Goal: Obtain resource: Obtain resource

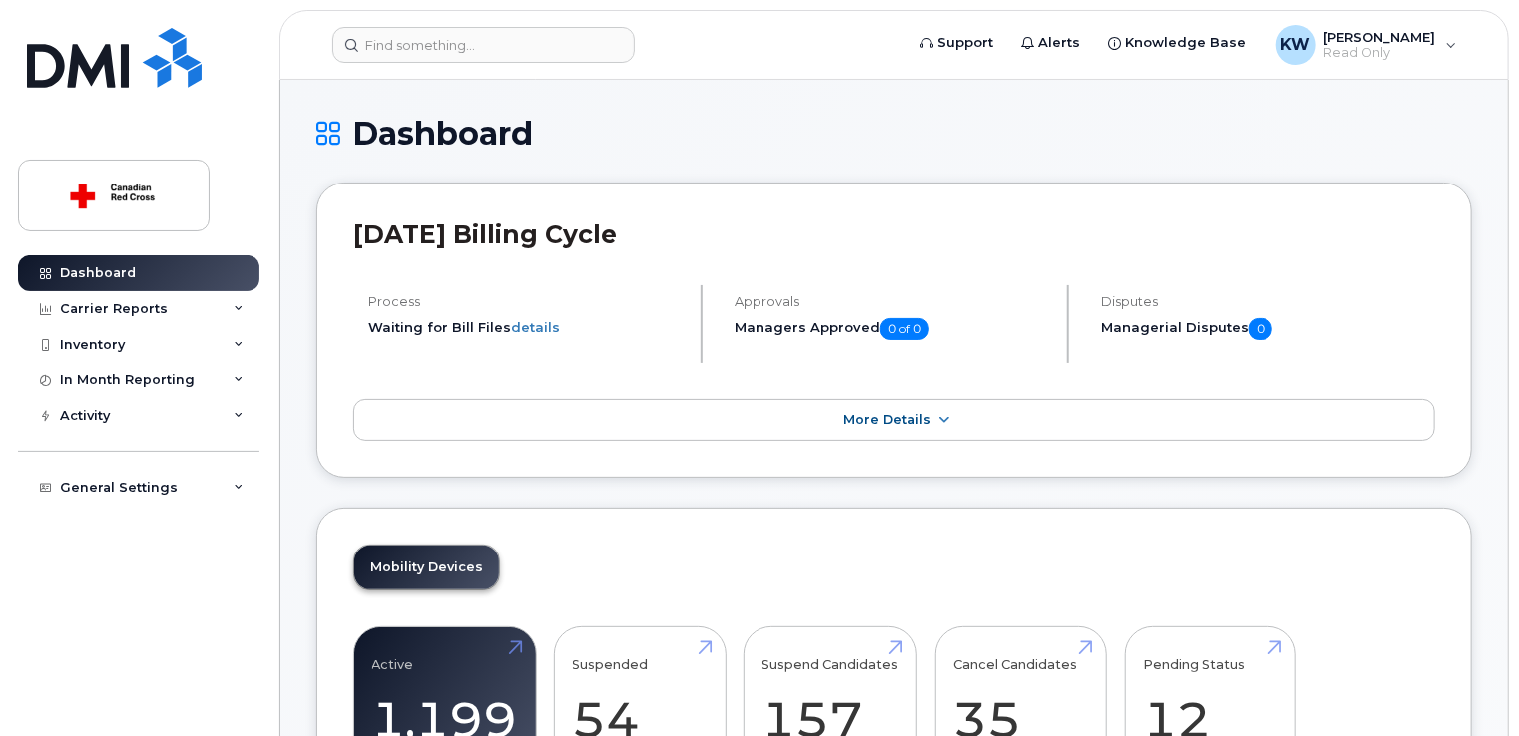
click at [112, 341] on div "Inventory" at bounding box center [92, 345] width 65 height 16
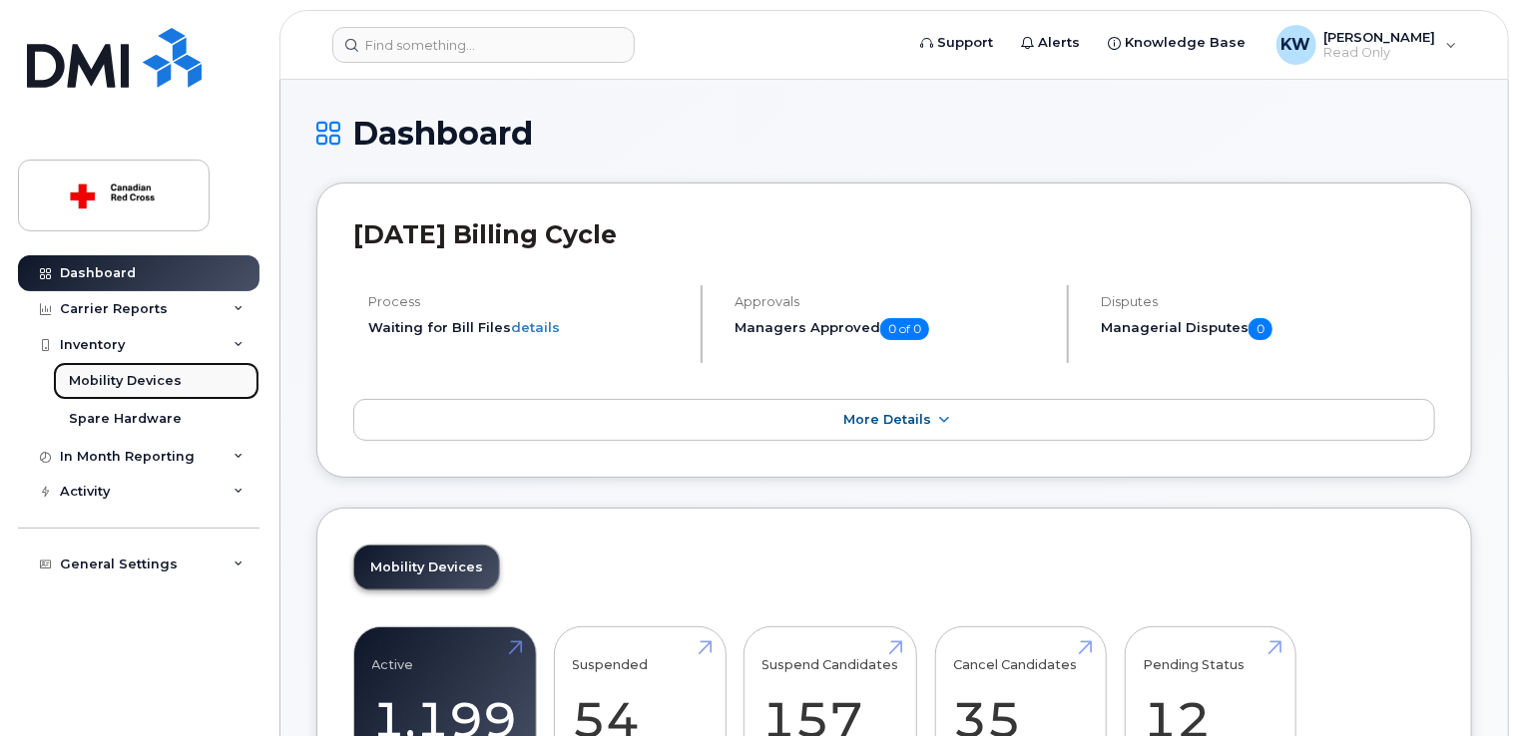
click at [156, 382] on div "Mobility Devices" at bounding box center [125, 381] width 113 height 18
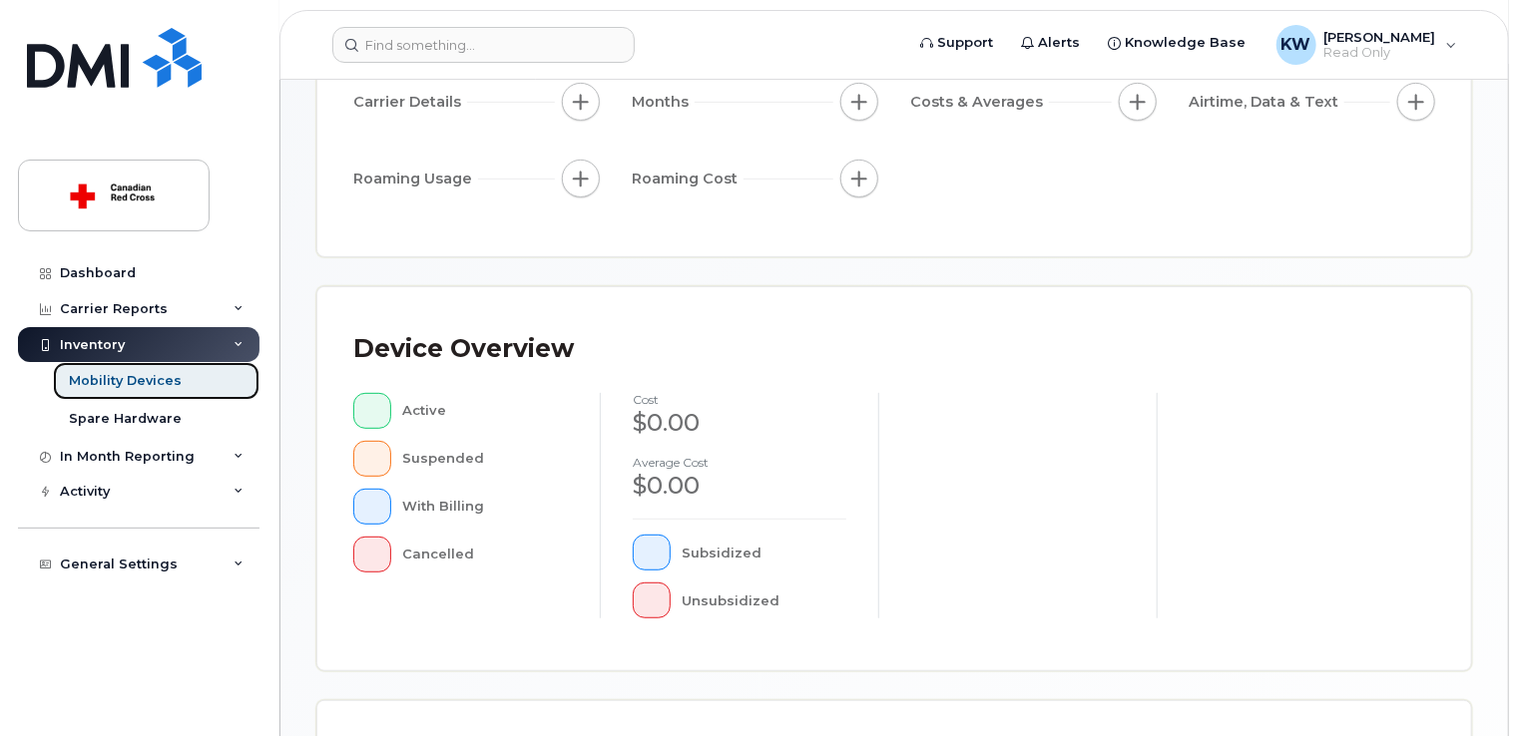
scroll to position [299, 0]
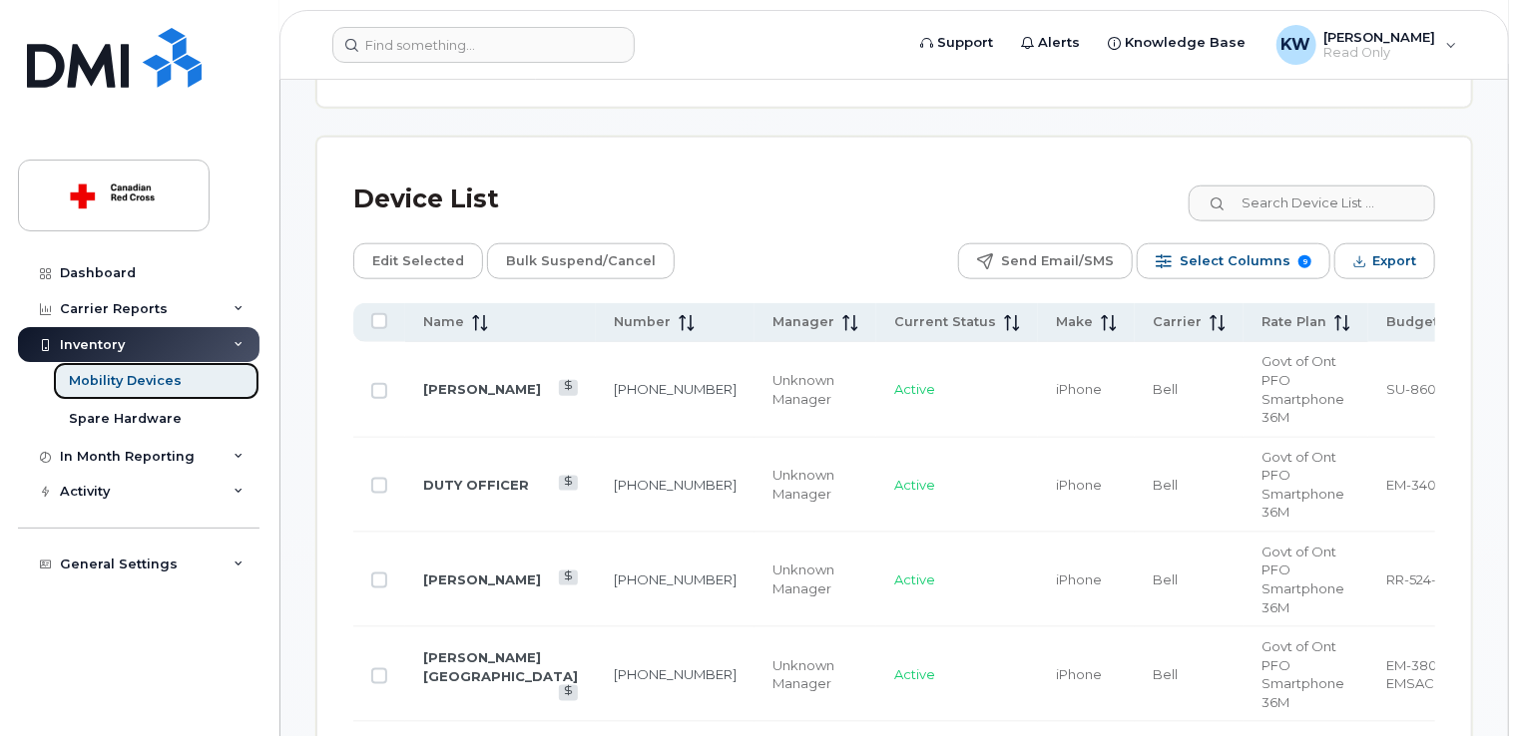
scroll to position [950, 0]
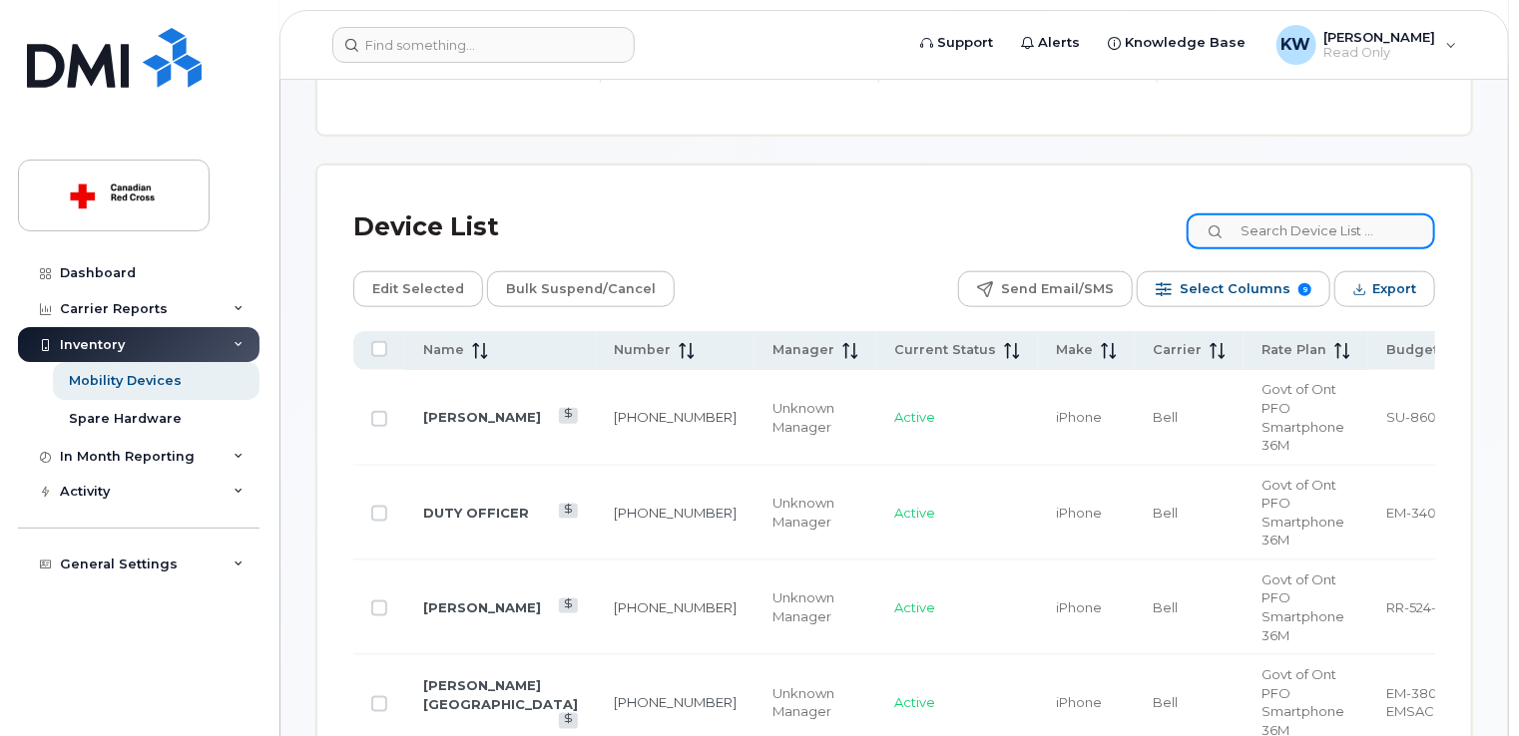
click at [1277, 233] on input at bounding box center [1311, 232] width 248 height 36
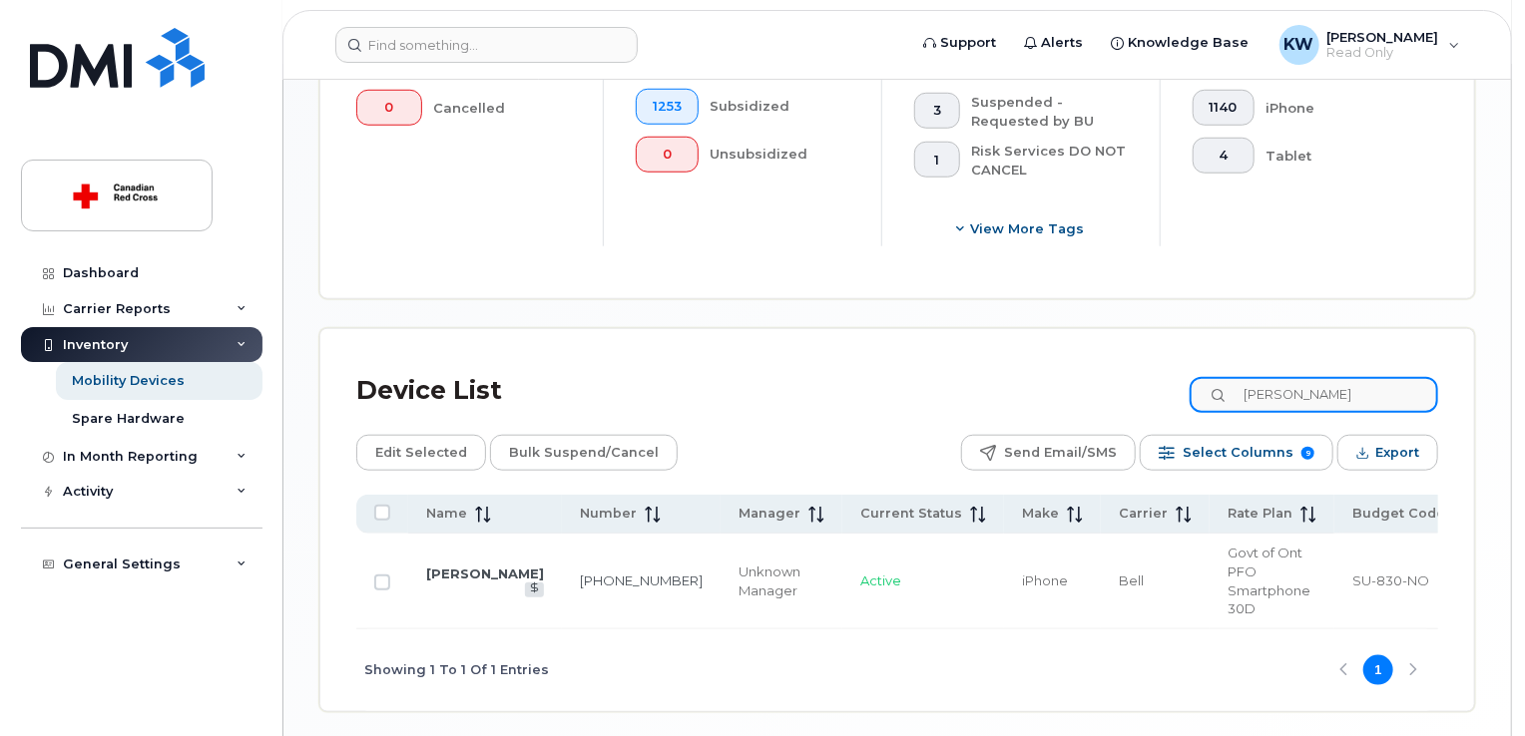
scroll to position [821, 0]
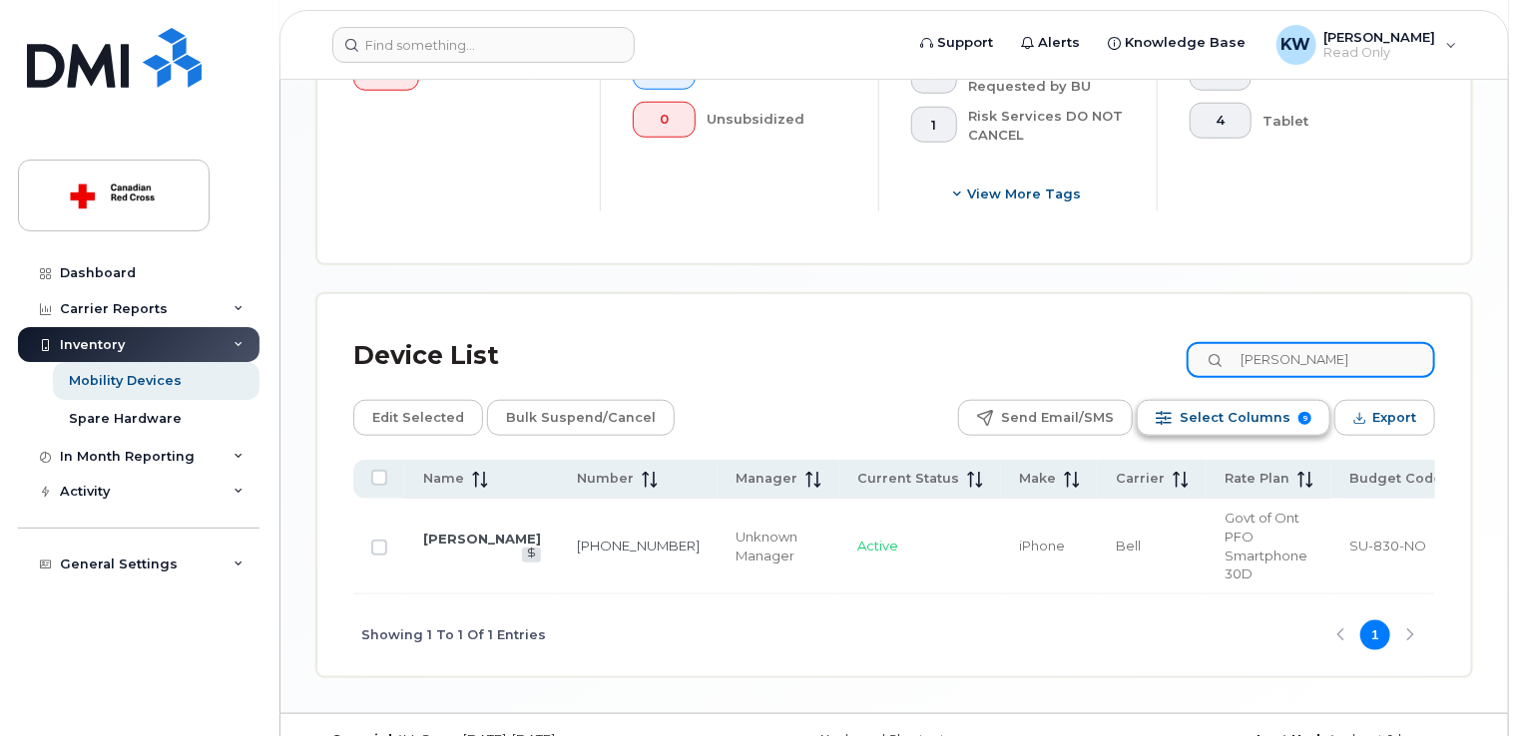
type input "[PERSON_NAME]"
click at [1223, 421] on span "Select Columns" at bounding box center [1235, 418] width 111 height 30
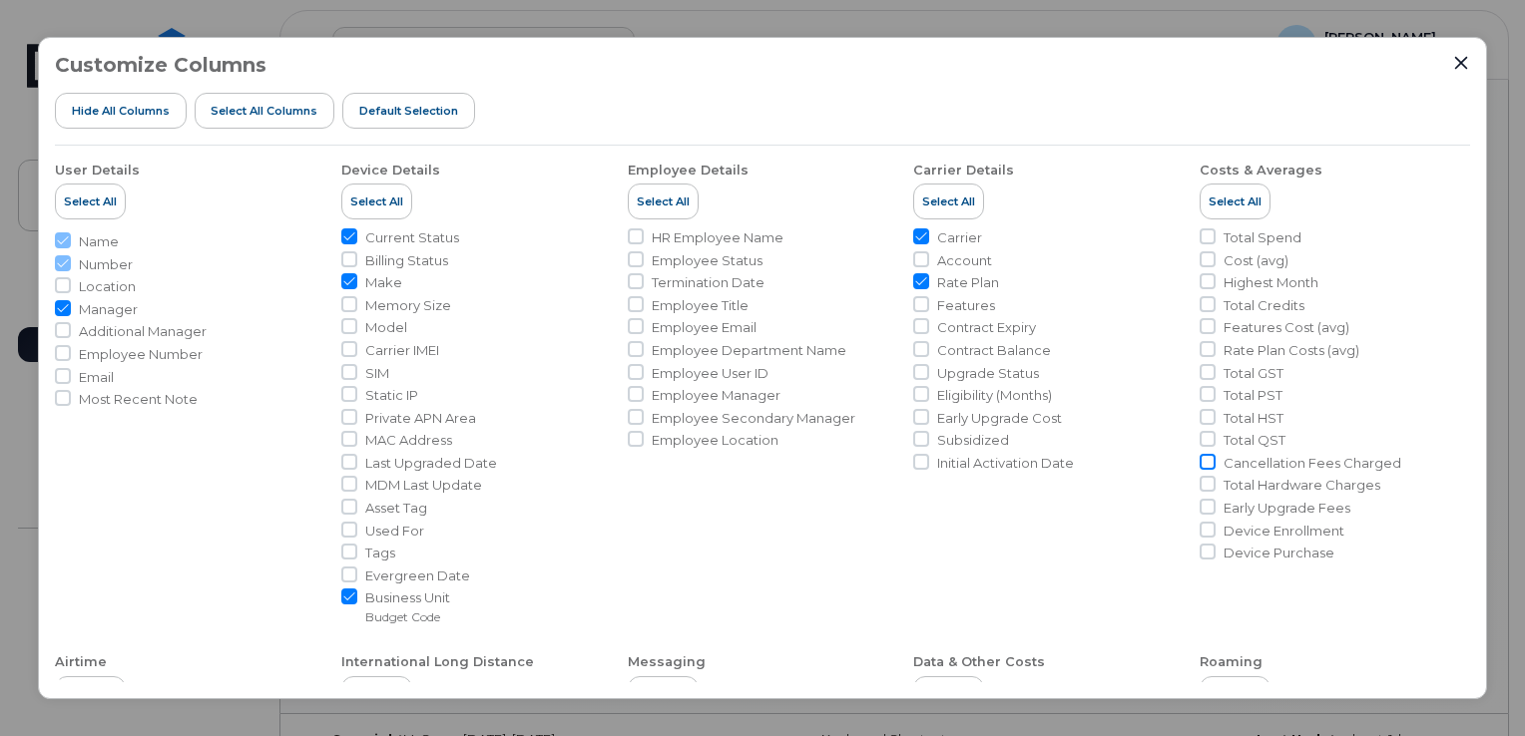
click at [1202, 462] on input "Cancellation Fees Charged" at bounding box center [1207, 462] width 16 height 16
checkbox input "true"
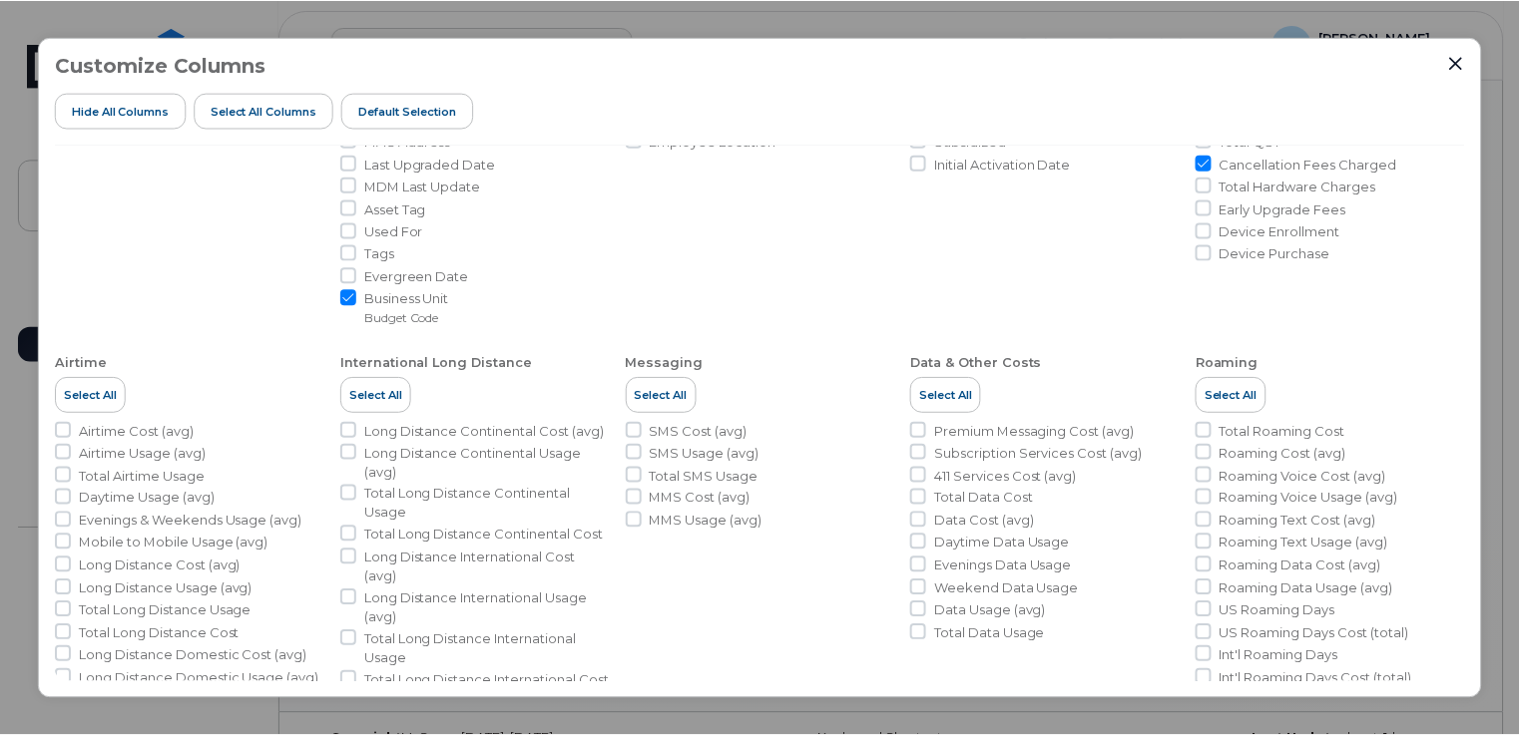
scroll to position [373, 0]
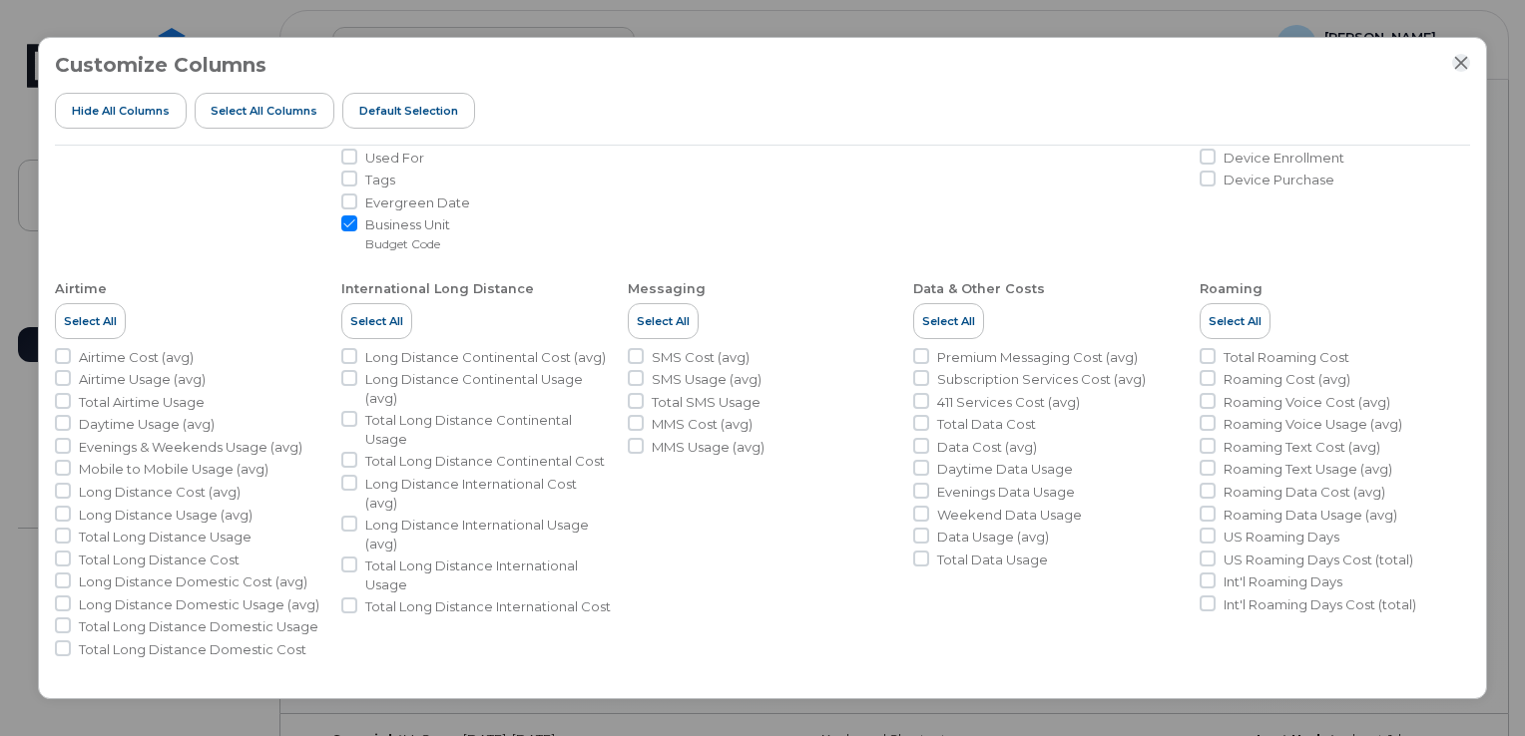
click at [1462, 59] on icon "Close" at bounding box center [1461, 63] width 16 height 16
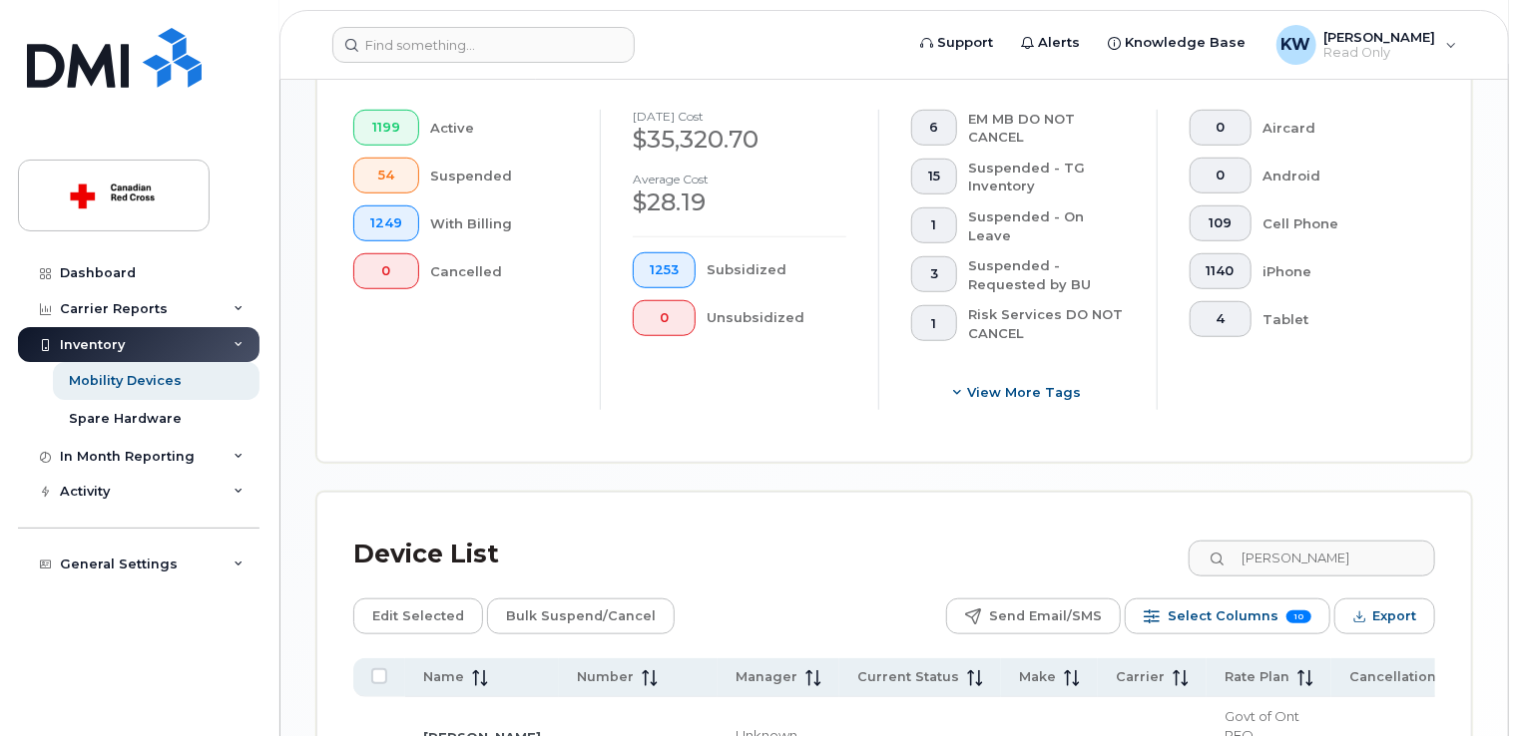
scroll to position [564, 0]
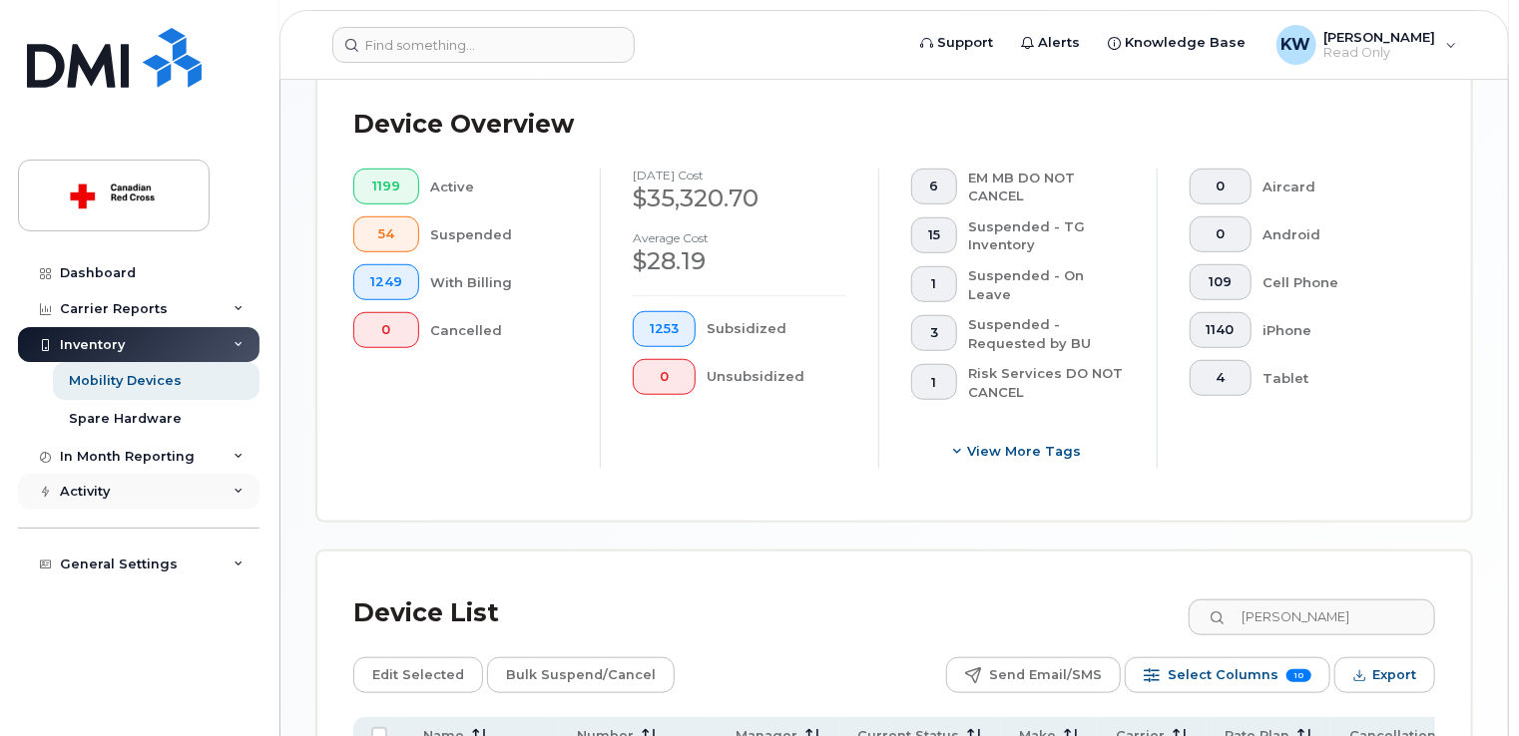
click at [236, 493] on icon at bounding box center [239, 492] width 10 height 10
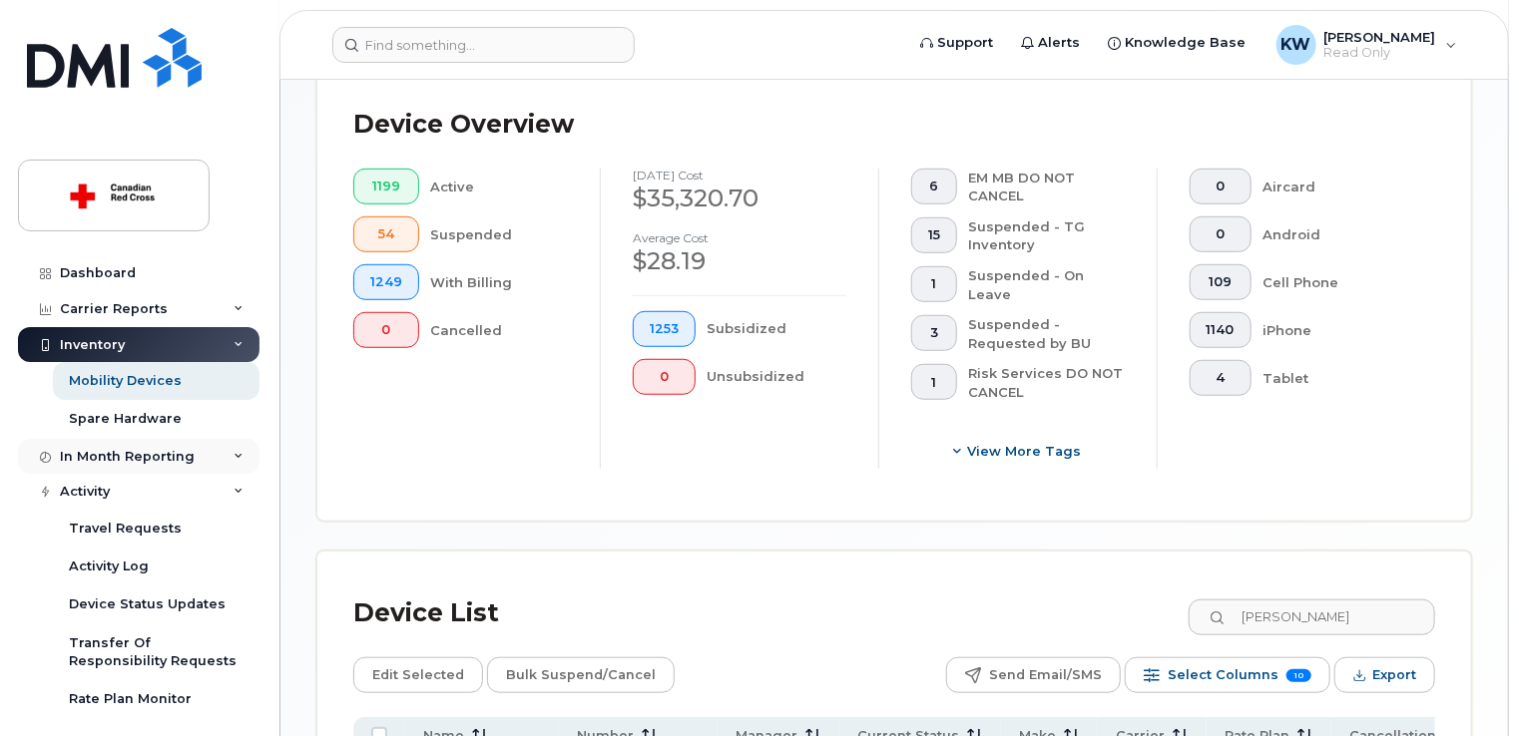
click at [234, 454] on icon at bounding box center [239, 457] width 10 height 10
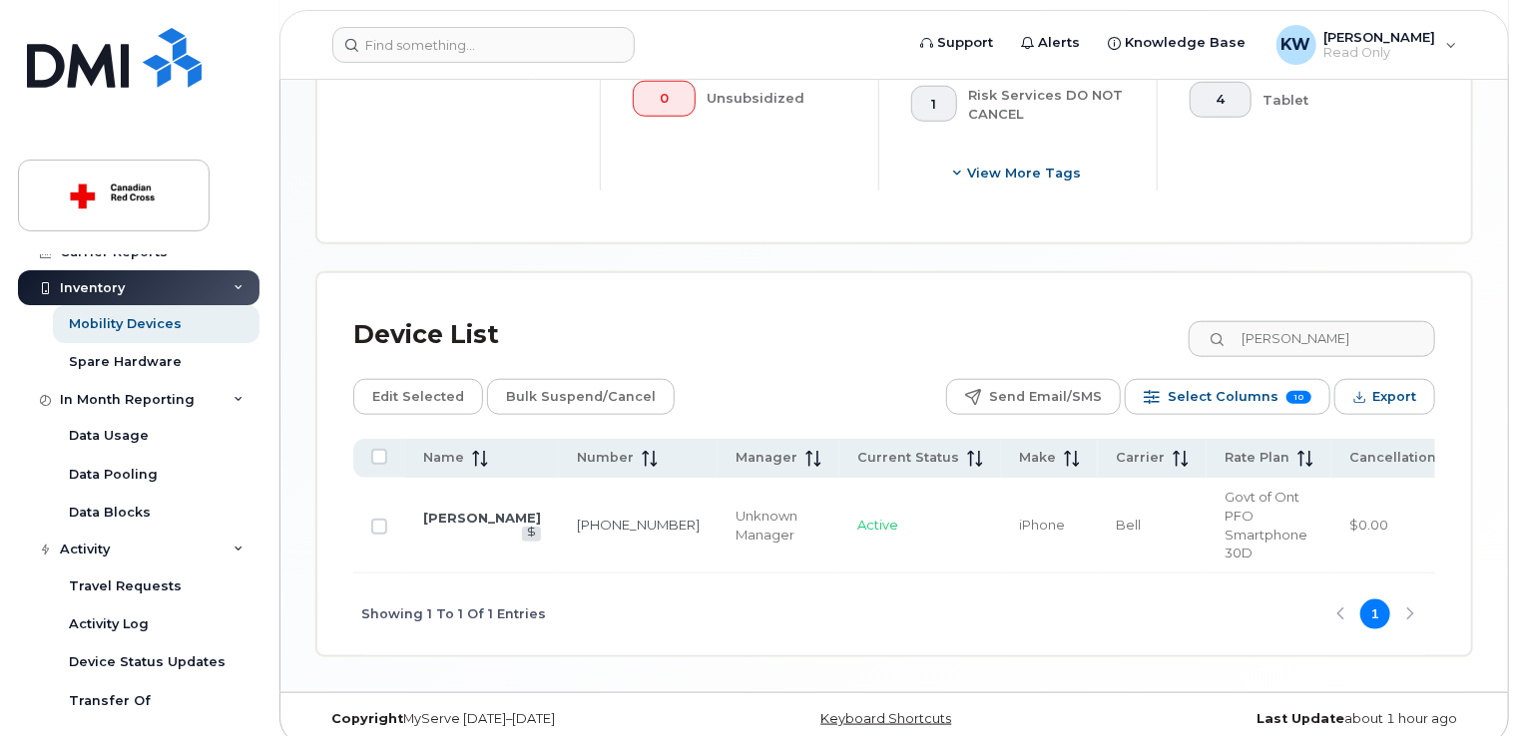
scroll to position [863, 0]
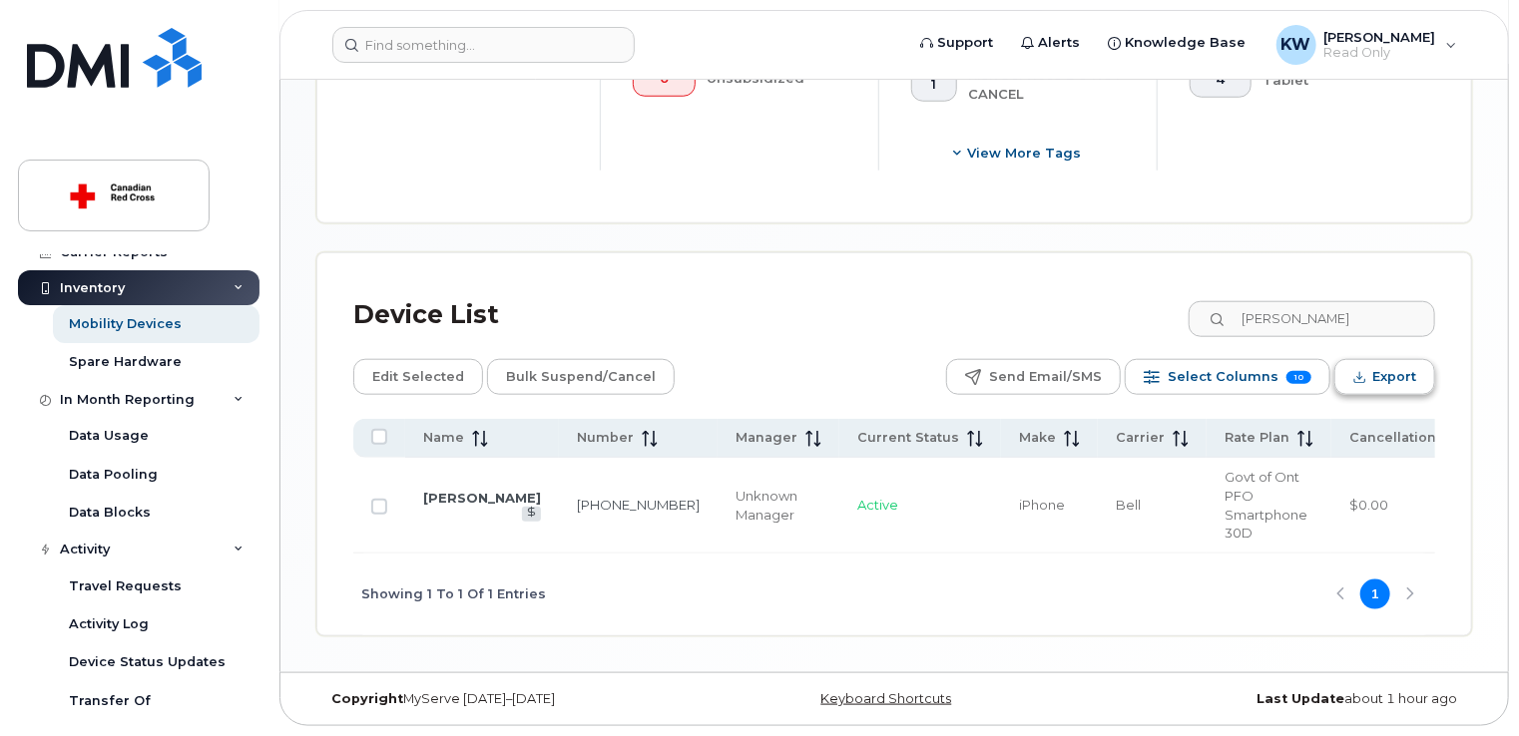
click at [1392, 377] on span "Export" at bounding box center [1394, 377] width 44 height 30
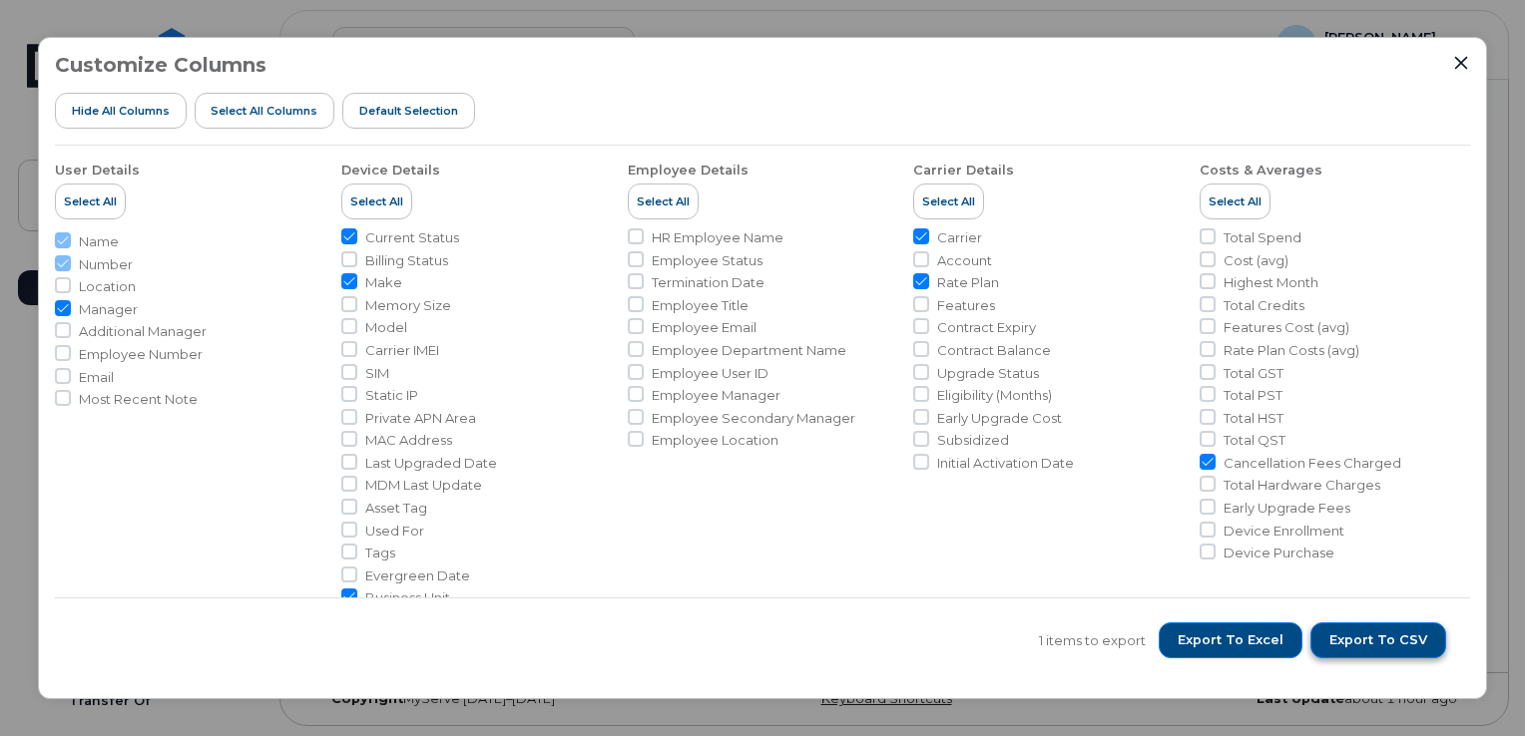
click at [1365, 645] on span "Export to CSV" at bounding box center [1378, 641] width 98 height 18
drag, startPoint x: 1273, startPoint y: 646, endPoint x: 1252, endPoint y: 648, distance: 21.1
click at [1273, 646] on span "Export to Excel" at bounding box center [1231, 641] width 106 height 18
click at [1170, 381] on ul "Carrier Account Rate Plan Features Contract Expiry Contract Balance Upgrade Sta…" at bounding box center [1048, 350] width 270 height 243
click at [1463, 63] on icon "Close" at bounding box center [1461, 63] width 16 height 16
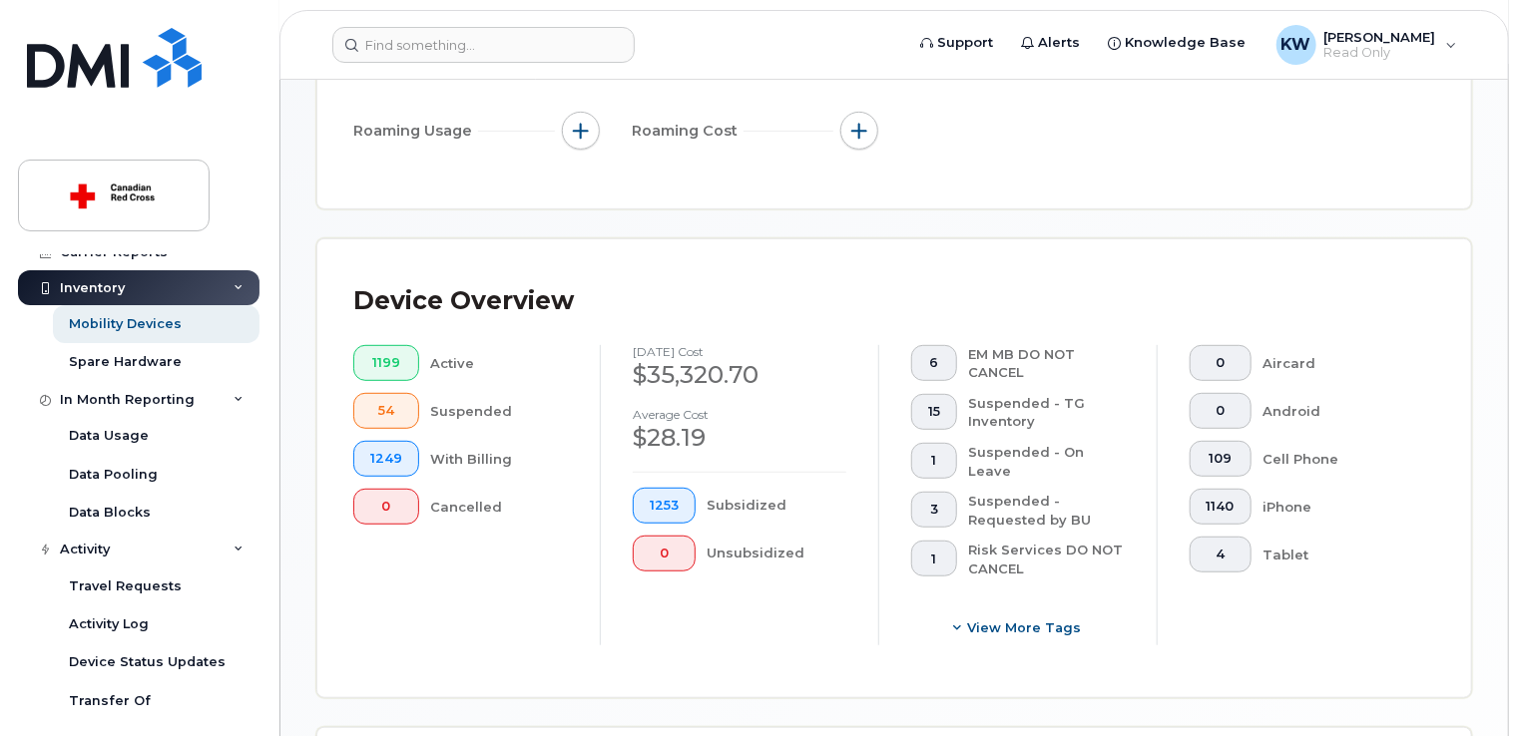
scroll to position [399, 0]
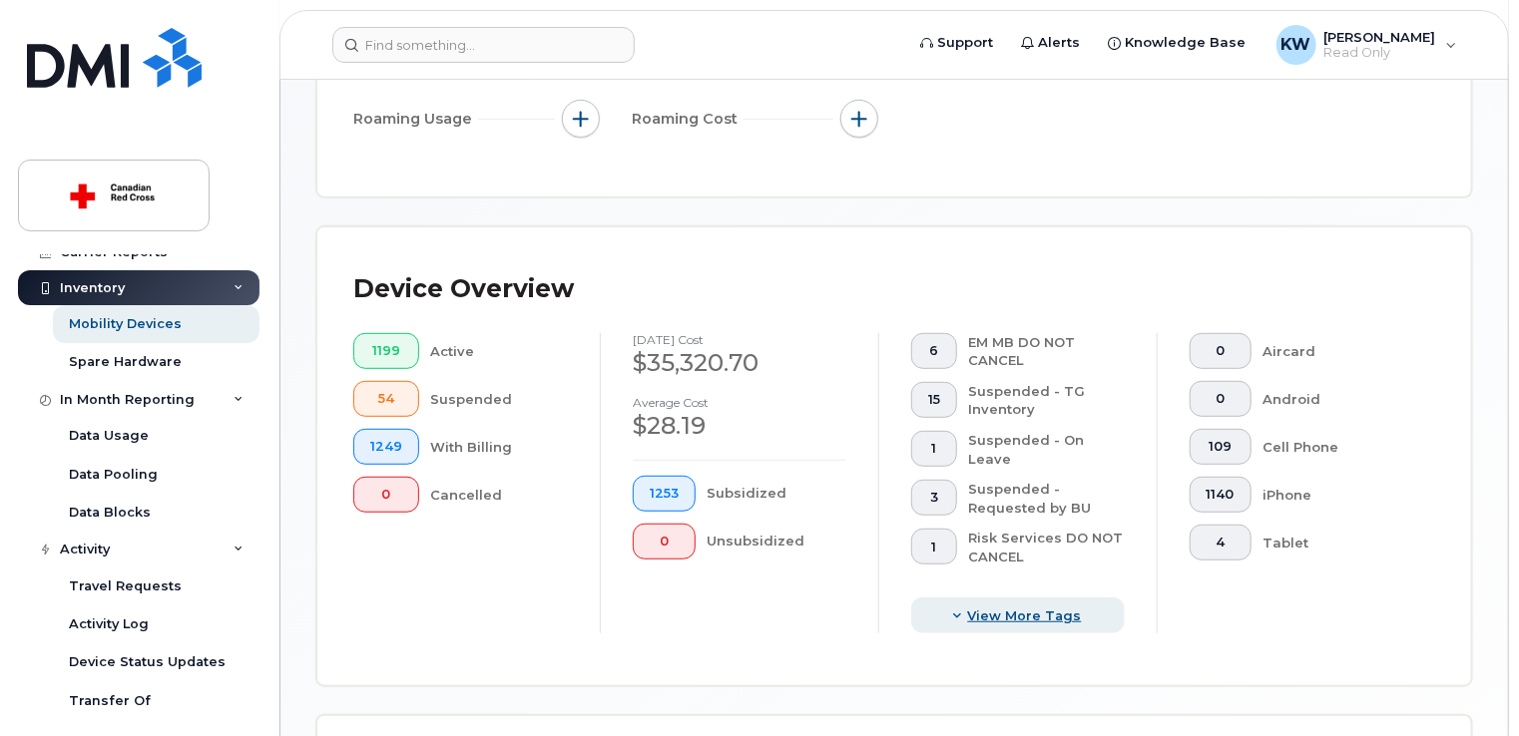
click at [972, 616] on span "View more tags" at bounding box center [1025, 616] width 114 height 19
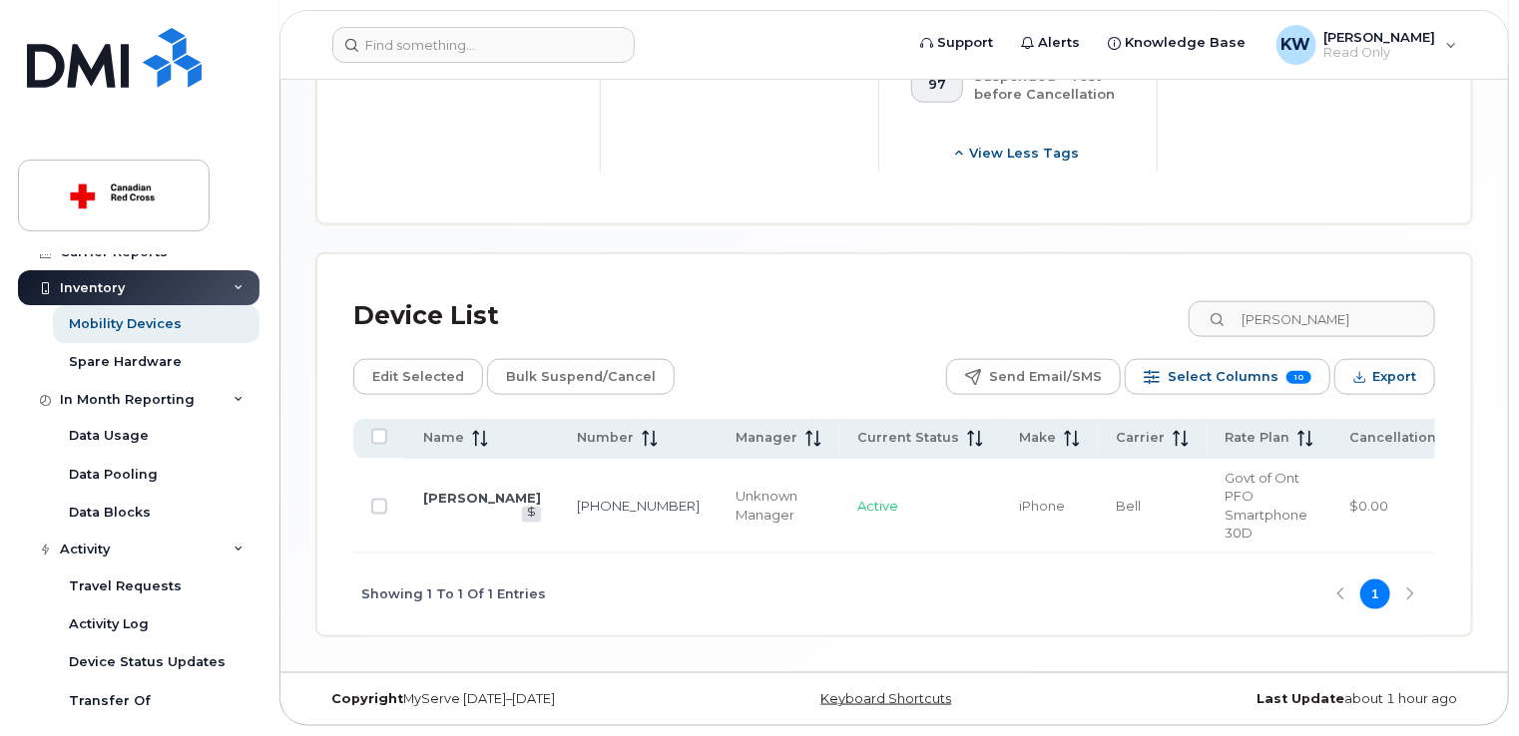
scroll to position [1010, 0]
